Goal: Communication & Community: Answer question/provide support

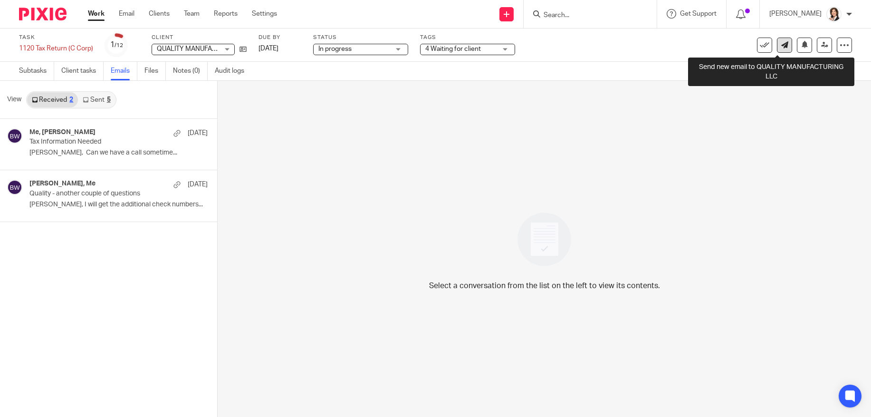
click at [781, 47] on icon at bounding box center [784, 44] width 7 height 7
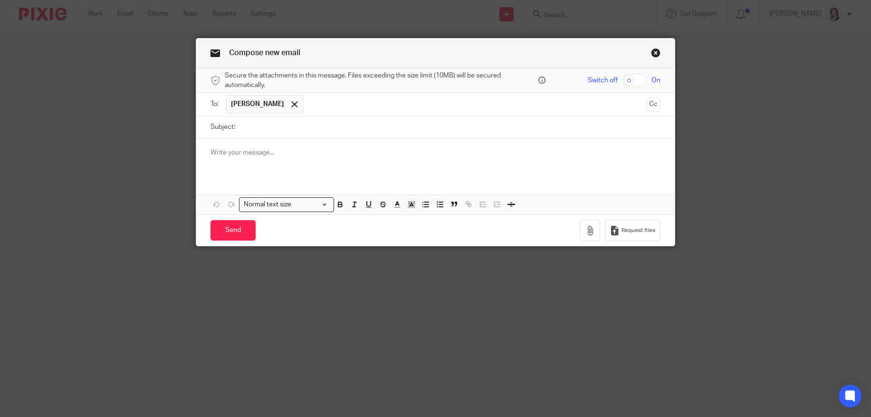
click at [281, 123] on input "Subject:" at bounding box center [450, 126] width 420 height 21
type input "O"
type input "Quick Overview - Quality Manufacturing"
click at [276, 151] on p at bounding box center [434, 152] width 449 height 9
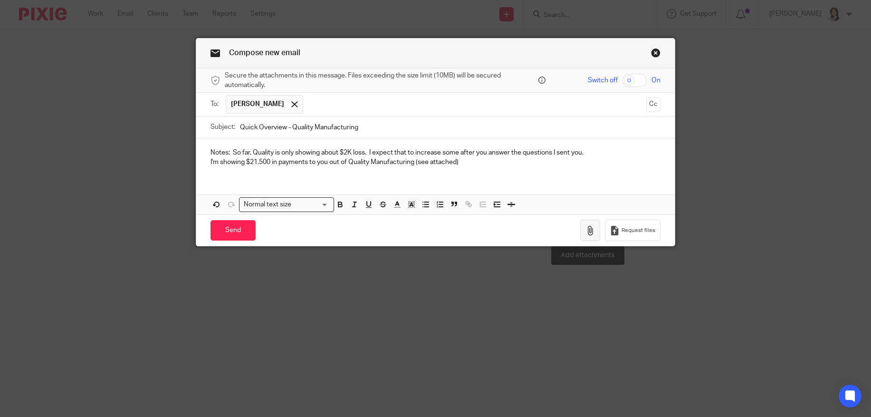
click at [585, 230] on icon "button" at bounding box center [589, 230] width 9 height 9
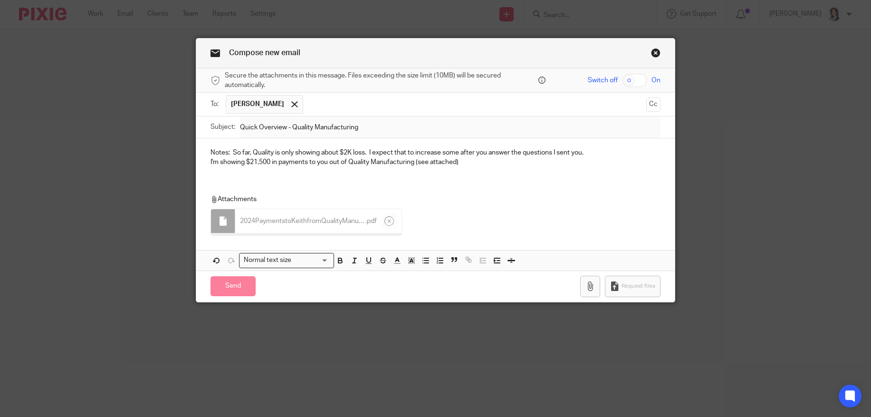
click at [486, 170] on div "Notes: So far, Quality is only showing about $2K loss. I expect that to increas…" at bounding box center [435, 156] width 478 height 37
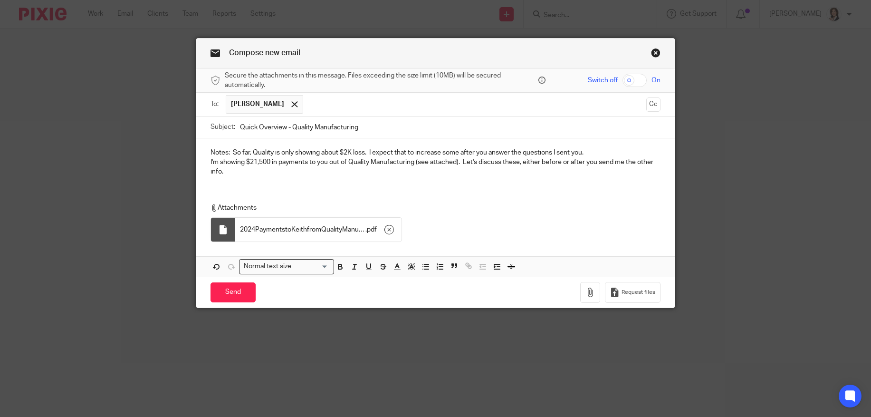
click at [523, 159] on p "I'm showing $21,500 in payments to you out of Quality Manufacturing (see attach…" at bounding box center [434, 166] width 449 height 19
click at [422, 201] on div "Attachments 2024PaymentstoKeithfromQualityManufacturing . pdf" at bounding box center [435, 219] width 478 height 53
click at [578, 158] on p "I'm showing $21,500 in payments to you out of Quality Manufacturing (see attach…" at bounding box center [434, 166] width 449 height 19
click at [585, 150] on p "Notes: So far, Quality is only showing about $2K loss. I expect that to increas…" at bounding box center [434, 152] width 449 height 9
click at [580, 152] on p "Notes: So far, Quality is only showing about $2K loss. I expect that to increas…" at bounding box center [434, 152] width 449 height 9
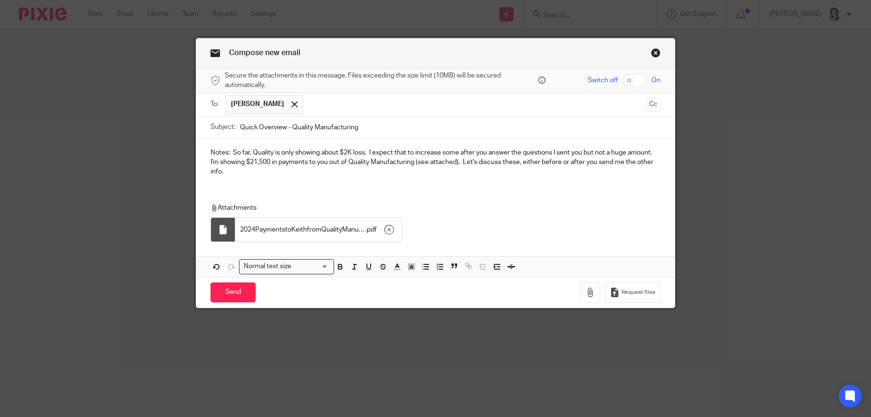
click at [337, 136] on input "Quick Overview - Quality Manufacturing" at bounding box center [450, 126] width 420 height 21
click at [341, 151] on p "Notes: So far, Quality is only showing about $2K loss. I expect that to increas…" at bounding box center [434, 152] width 449 height 9
drag, startPoint x: 345, startPoint y: 153, endPoint x: 354, endPoint y: 152, distance: 8.6
click at [354, 152] on p "Notes: So far, Quality is only showing about $3.6K loss. I expect that to incre…" at bounding box center [434, 152] width 449 height 9
click at [244, 177] on p "I'm showing $21,500 in payments to you out of Quality Manufacturing (see attach…" at bounding box center [434, 166] width 449 height 19
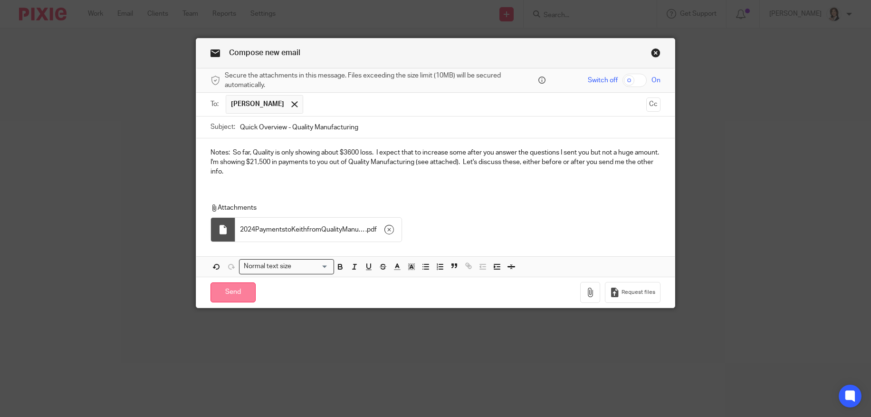
click at [236, 303] on input "Send" at bounding box center [232, 292] width 45 height 20
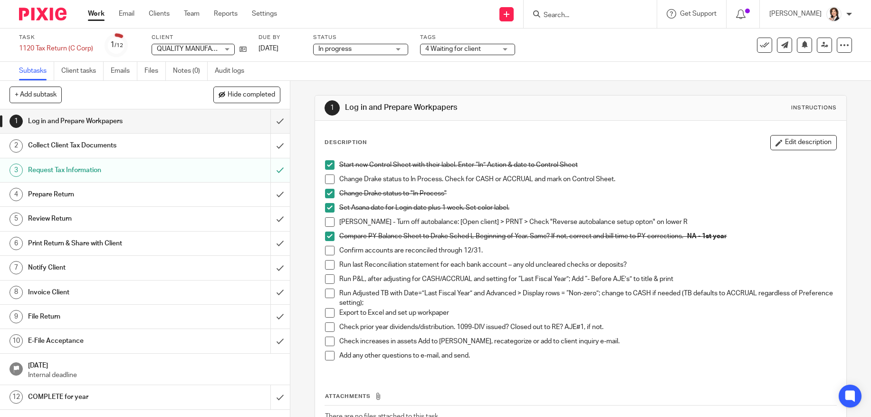
click at [504, 320] on div "Export to Excel and set up workpaper" at bounding box center [587, 315] width 497 height 14
click at [485, 352] on p "Add any other questions to e-mail, and send." at bounding box center [587, 354] width 497 height 9
click at [86, 71] on link "Client tasks" at bounding box center [82, 71] width 42 height 19
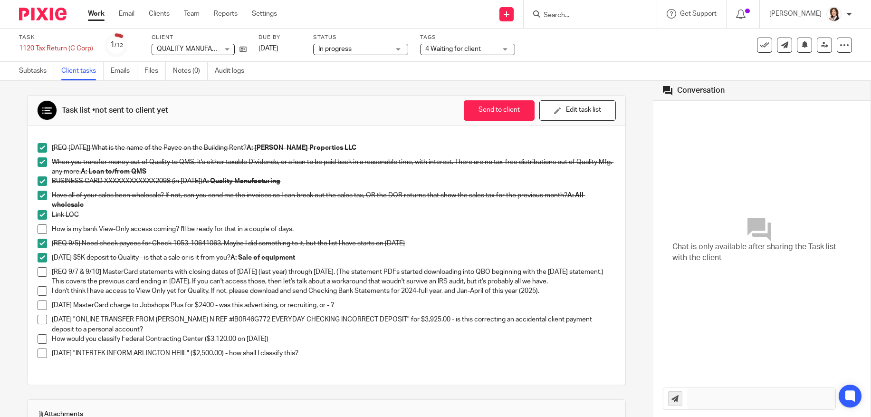
click at [469, 381] on div "[REQ [DATE]] What is the name of the Payee on the Building Rent? A: [PERSON_NAM…" at bounding box center [326, 255] width 597 height 258
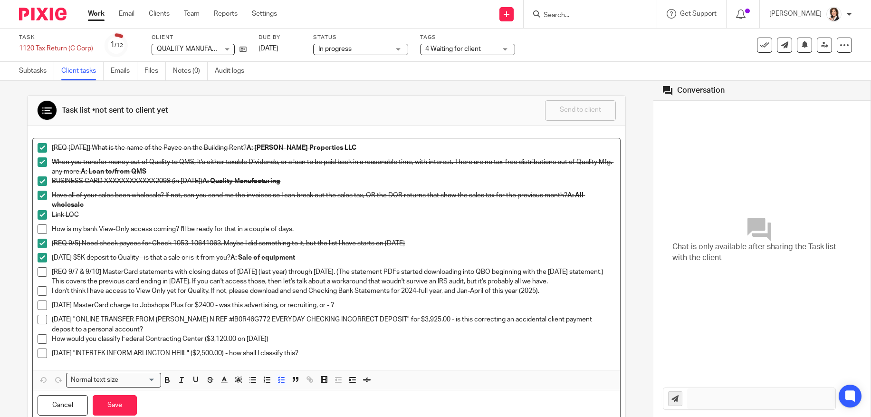
click at [367, 348] on div "How would you classify Federal Contracting Center ($3,120.00 on 4/18/2025)" at bounding box center [333, 341] width 563 height 14
click at [334, 358] on p "1/16/2025 "INTERTEK INFORM ARLINGTON HEIIL" ($2,500.00) - how shall I classify …" at bounding box center [333, 352] width 563 height 9
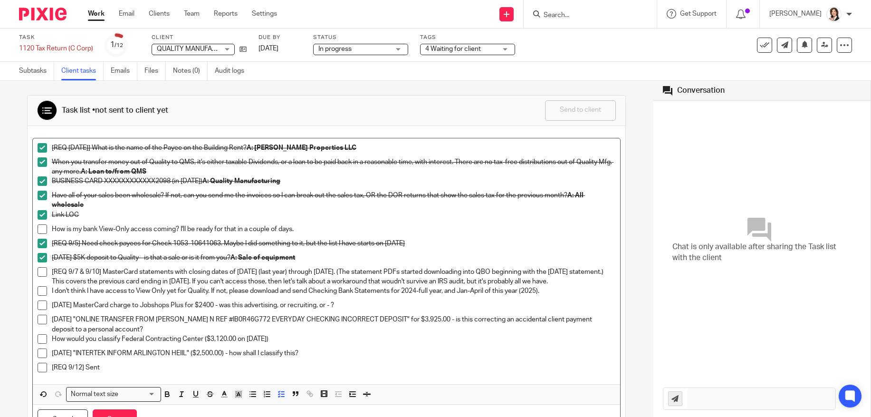
click at [69, 282] on p "[REQ 9/7 & 9/10] MasterCard statements with closing dates of 1/25/2024 (last ye…" at bounding box center [333, 276] width 563 height 19
click at [106, 269] on p "[REQ 9/7 & 9/10] MasterCard statements with closing dates of 1/25/2024 (last ye…" at bounding box center [333, 276] width 563 height 19
click at [98, 269] on p "[REQ 9/7 & 9/10] MasterCard statements with closing dates of 1/25/2024 (last ye…" at bounding box center [333, 276] width 563 height 19
click at [117, 384] on div "[REQ 8/27/2025] What is the name of the Payee on the Building Rent? A: Backstro…" at bounding box center [326, 261] width 587 height 246
